Goal: Information Seeking & Learning: Learn about a topic

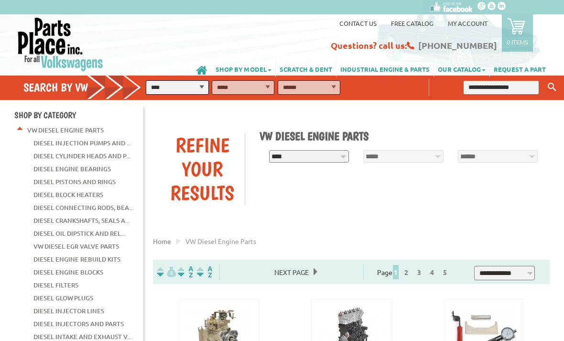
click at [196, 86] on select "**********" at bounding box center [177, 87] width 63 height 14
select select "*********"
select select
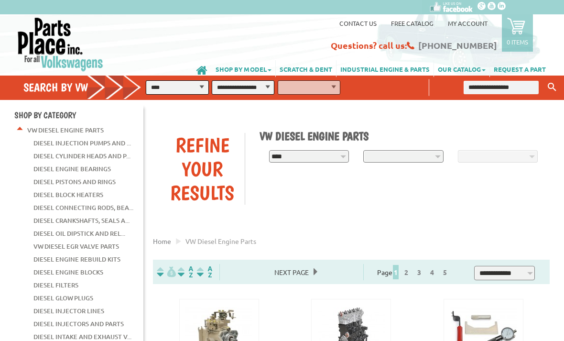
click at [261, 87] on select "**********" at bounding box center [243, 87] width 63 height 14
select select "*********"
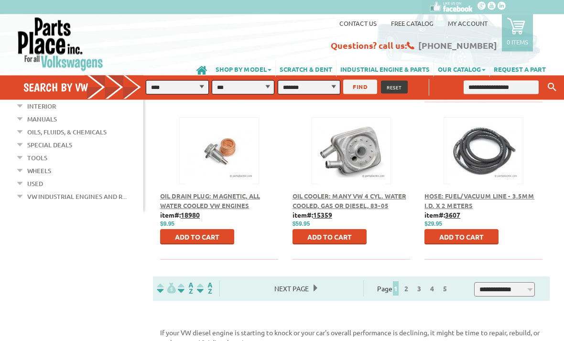
scroll to position [689, 0]
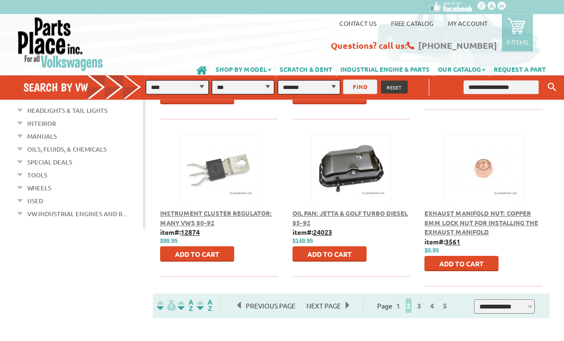
scroll to position [665, 0]
click at [418, 301] on span "3" at bounding box center [418, 305] width 11 height 14
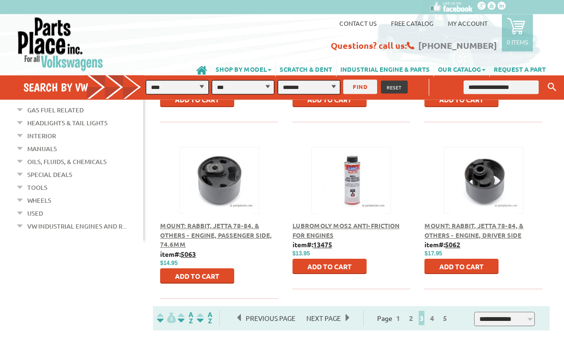
scroll to position [653, 0]
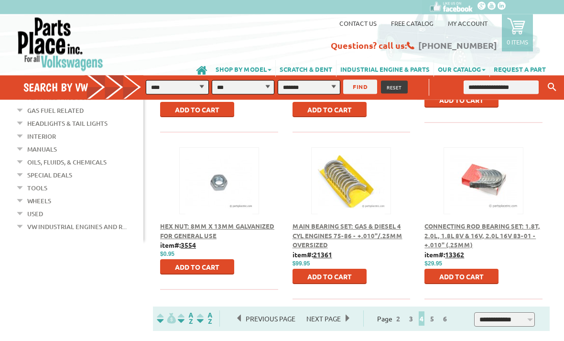
scroll to position [652, 0]
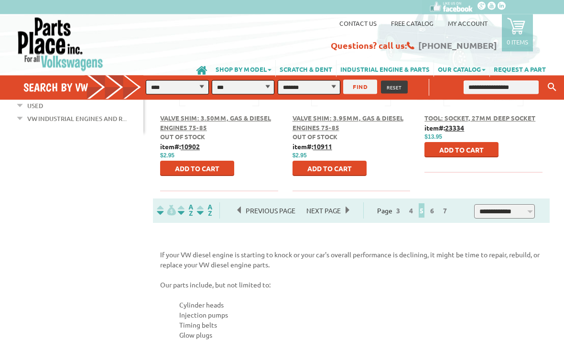
scroll to position [760, 0]
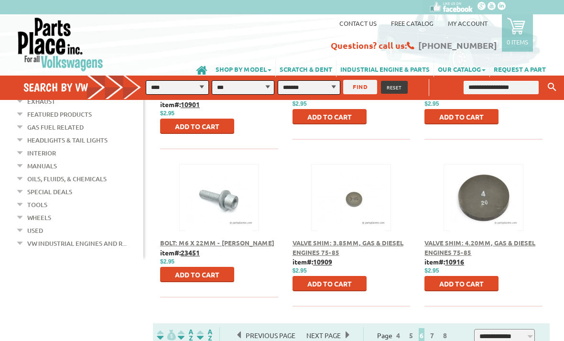
scroll to position [640, 0]
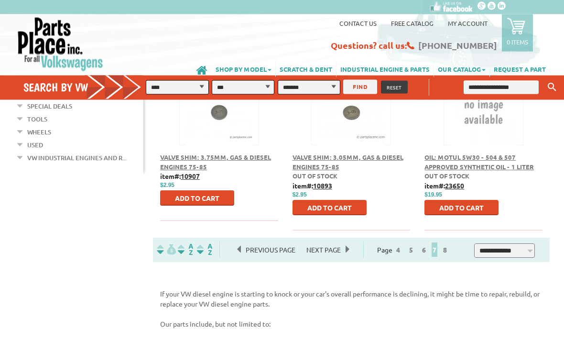
scroll to position [700, 0]
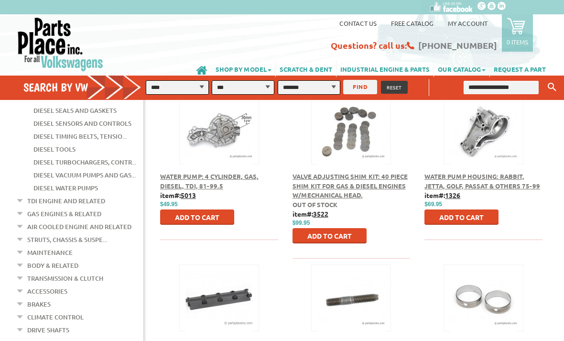
scroll to position [388, 0]
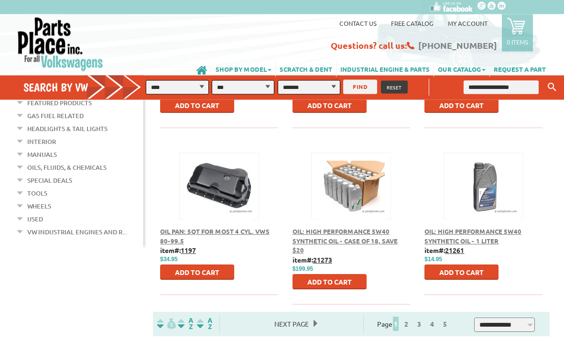
scroll to position [646, 0]
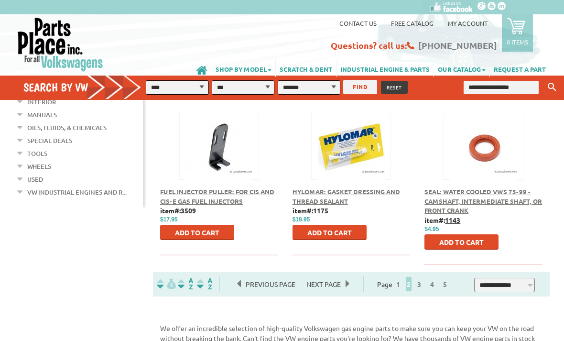
scroll to position [685, 0]
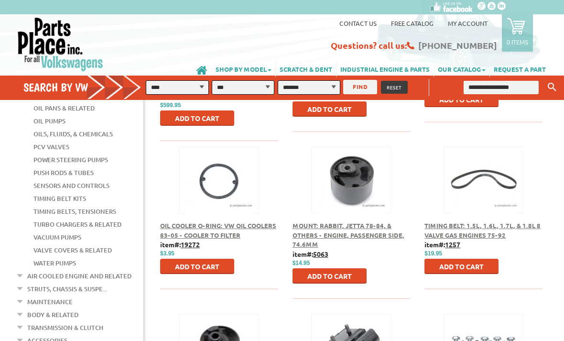
scroll to position [353, 0]
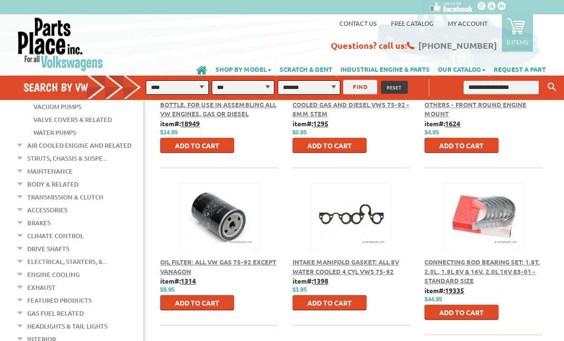
scroll to position [449, 0]
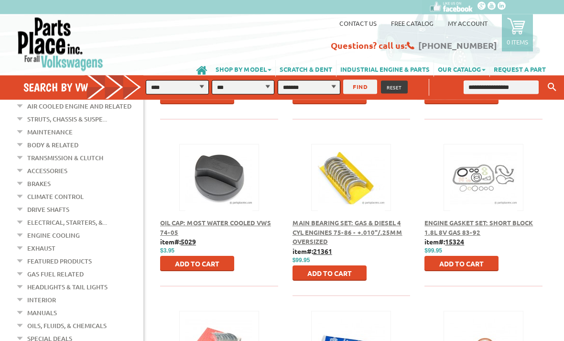
scroll to position [489, 0]
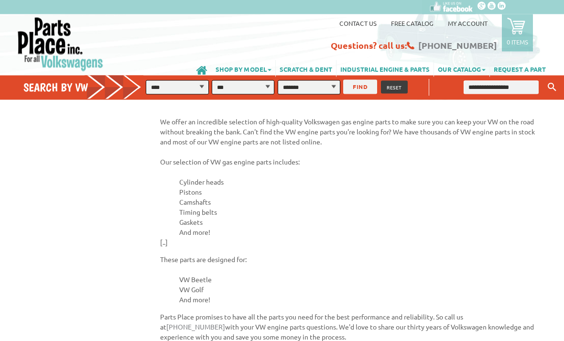
scroll to position [893, 0]
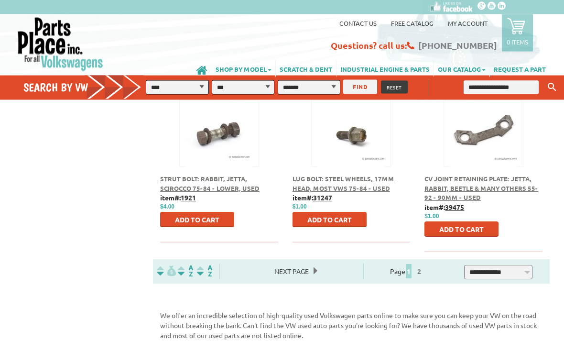
scroll to position [699, 0]
click at [420, 278] on span "2" at bounding box center [418, 271] width 11 height 14
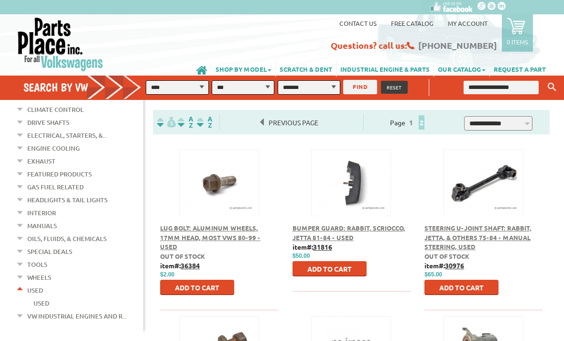
scroll to position [153, 0]
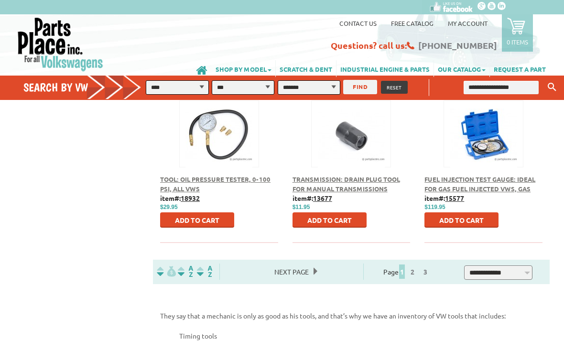
scroll to position [693, 0]
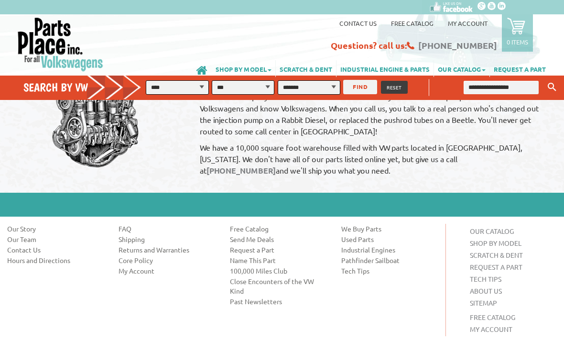
scroll to position [1082, 0]
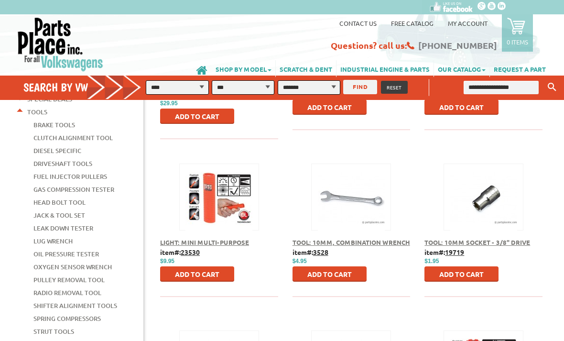
scroll to position [301, 0]
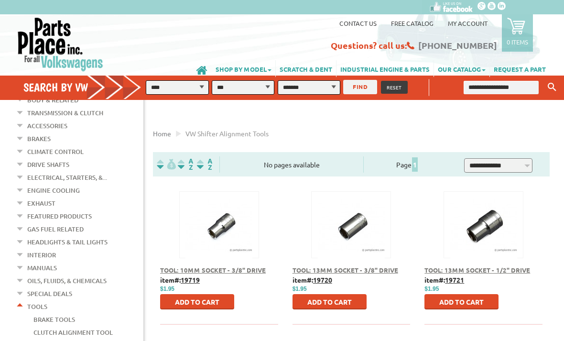
scroll to position [112, 0]
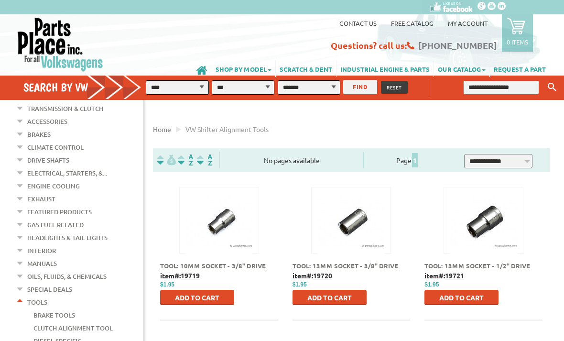
click at [24, 295] on em at bounding box center [20, 300] width 9 height 10
click at [83, 285] on li "Special Deals Special Deals" at bounding box center [80, 290] width 128 height 13
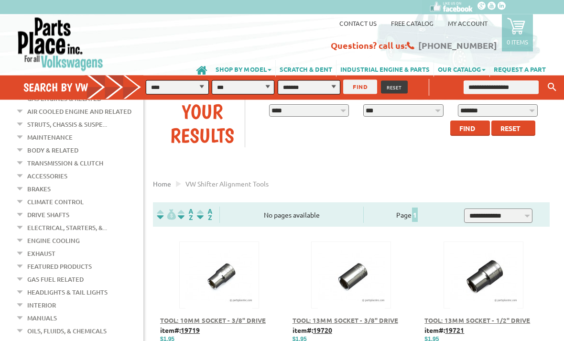
scroll to position [54, 0]
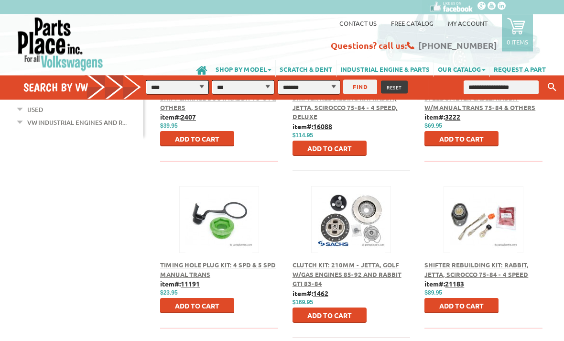
scroll to position [447, 0]
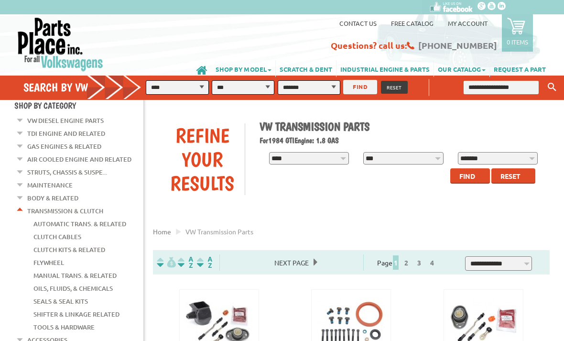
scroll to position [9, 0]
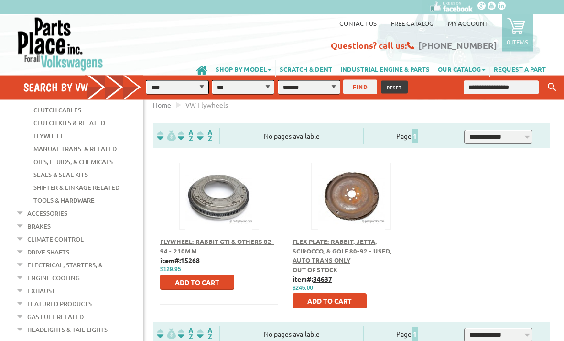
scroll to position [136, 0]
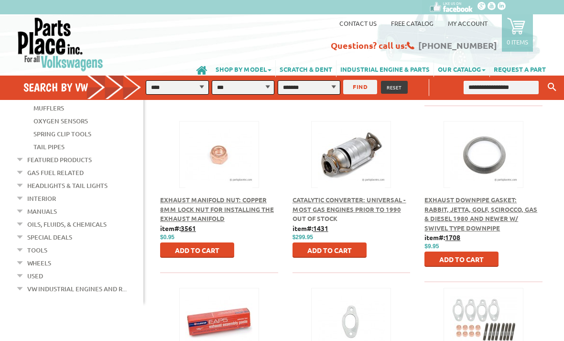
scroll to position [319, 0]
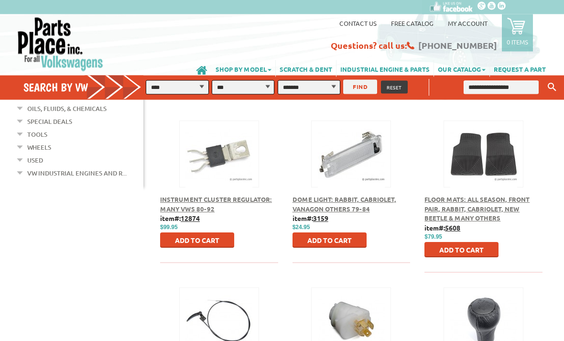
scroll to position [513, 0]
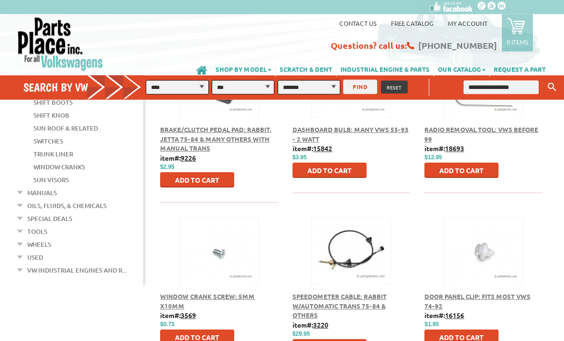
scroll to position [391, 0]
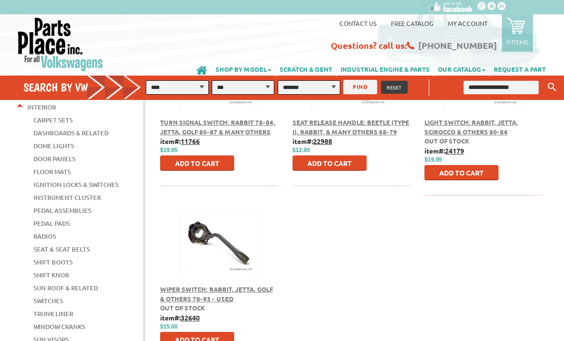
scroll to position [226, 0]
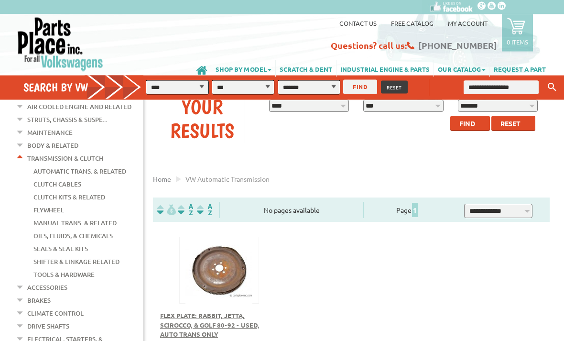
scroll to position [68, 0]
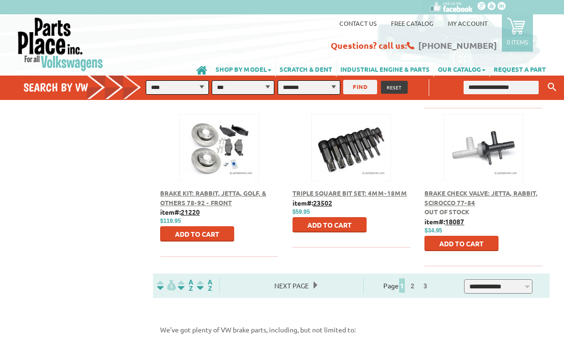
scroll to position [684, 0]
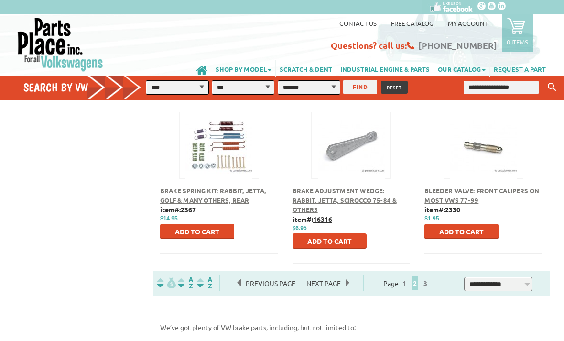
scroll to position [678, 0]
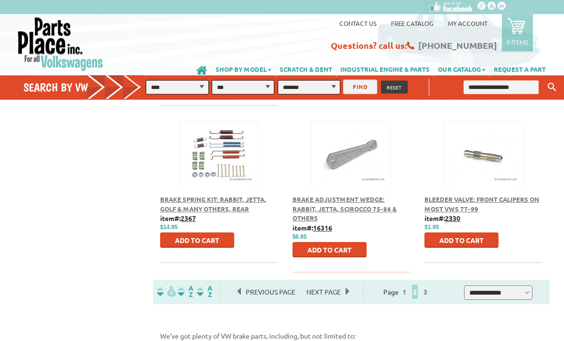
click at [418, 290] on span "2" at bounding box center [415, 292] width 6 height 14
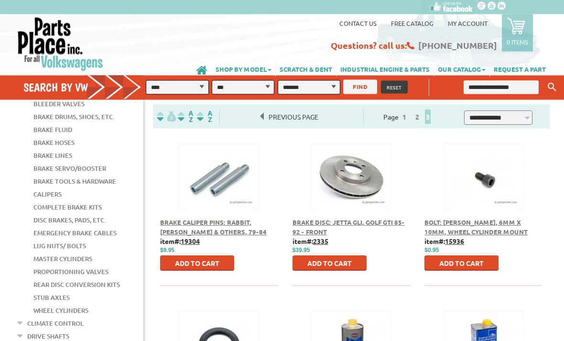
scroll to position [157, 0]
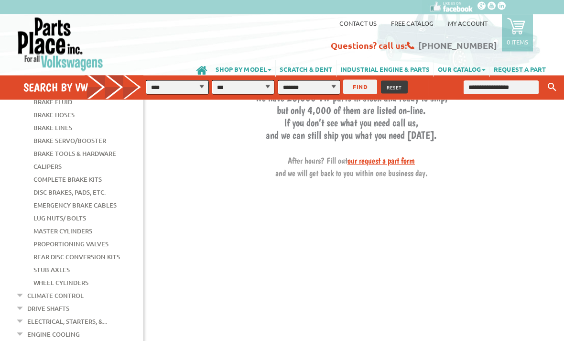
scroll to position [180, 0]
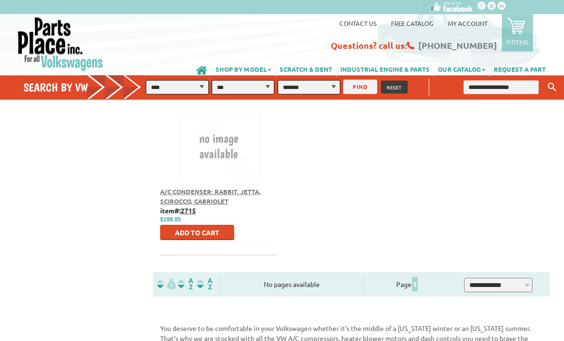
scroll to position [686, 0]
